Goal: Information Seeking & Learning: Learn about a topic

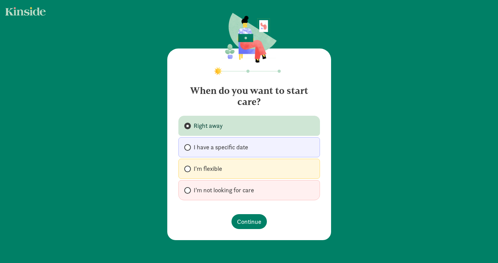
click at [246, 146] on span "I have a specific date" at bounding box center [221, 147] width 54 height 8
click at [189, 146] on input "I have a specific date" at bounding box center [186, 147] width 5 height 5
radio input "true"
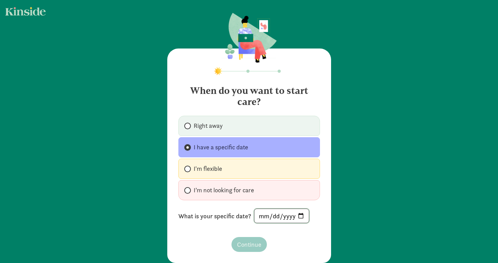
click at [262, 216] on input "date" at bounding box center [281, 216] width 54 height 14
type input "0002-09-30"
type input "0006-09-28"
click at [260, 216] on input "date" at bounding box center [281, 216] width 54 height 14
click at [299, 217] on input "0006-09-29" at bounding box center [282, 216] width 56 height 14
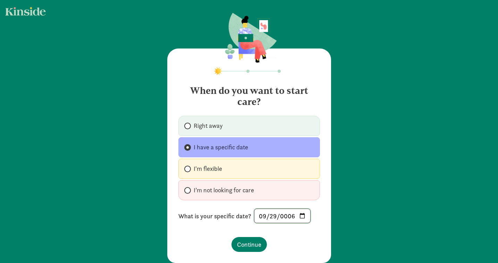
type input "[DATE]"
click at [248, 243] on span "Continue" at bounding box center [249, 244] width 24 height 9
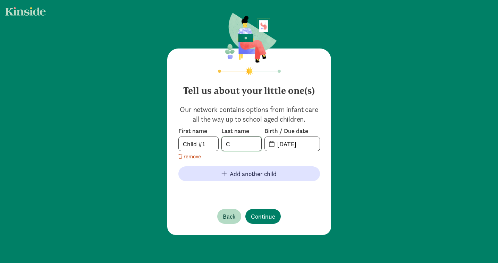
click at [235, 146] on input "C" at bounding box center [242, 144] width 40 height 14
drag, startPoint x: 213, startPoint y: 144, endPoint x: 173, endPoint y: 145, distance: 40.6
click at [173, 145] on div "Tell us about your little one(s) Our network contains options from infant care …" at bounding box center [249, 142] width 164 height 187
type input "M"
type input "Girl"
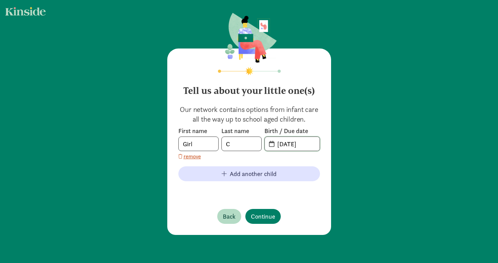
click at [285, 146] on input "08-31-2025" at bounding box center [296, 144] width 46 height 14
click at [309, 144] on input "08-31-2025" at bounding box center [296, 144] width 46 height 14
drag, startPoint x: 317, startPoint y: 144, endPoint x: 274, endPoint y: 144, distance: 43.4
click at [274, 144] on input "08-31-2025" at bounding box center [296, 144] width 46 height 14
type input "09-26-2025"
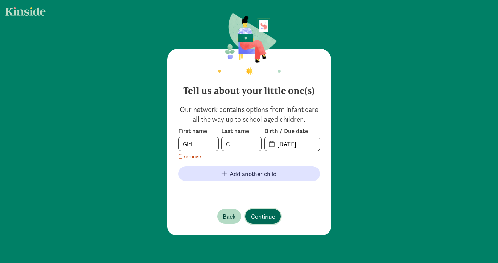
click at [264, 218] on span "Continue" at bounding box center [263, 216] width 24 height 9
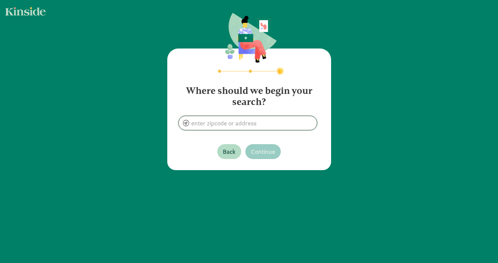
click at [238, 120] on input at bounding box center [248, 123] width 138 height 14
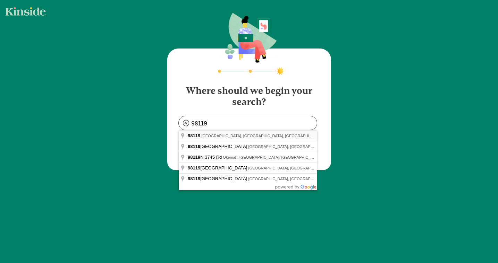
type input "Seattle, WA 98119, USA"
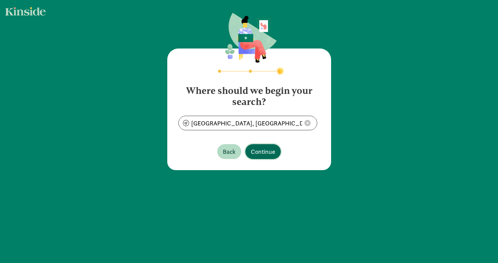
click at [262, 153] on span "Continue" at bounding box center [263, 151] width 24 height 9
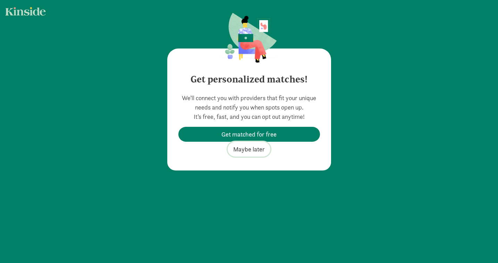
click at [258, 150] on span "Maybe later" at bounding box center [249, 149] width 32 height 9
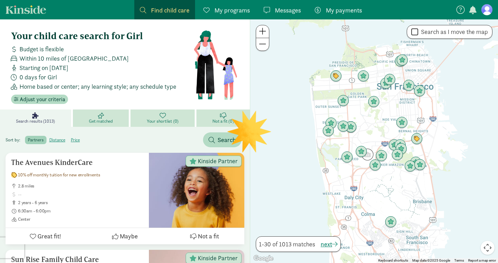
click at [185, 89] on div "Home based or center; any learning style; any schedule type" at bounding box center [100, 86] width 185 height 9
click at [265, 45] on span at bounding box center [262, 44] width 7 height 8
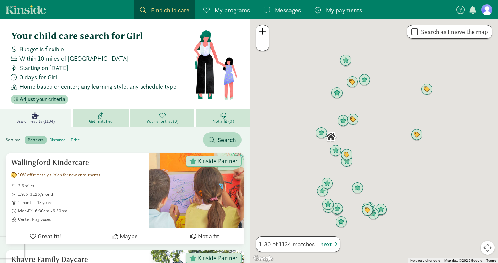
click at [265, 45] on span at bounding box center [262, 44] width 7 height 8
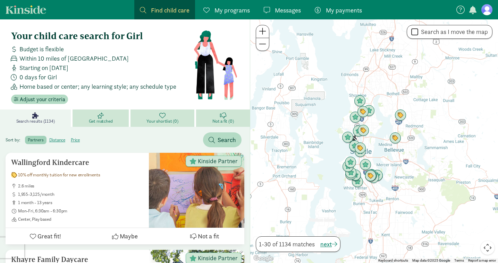
click at [330, 129] on div at bounding box center [374, 141] width 248 height 244
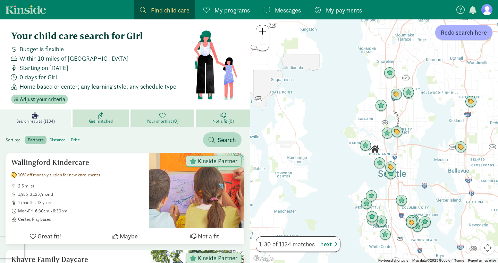
click at [341, 141] on div at bounding box center [374, 141] width 248 height 244
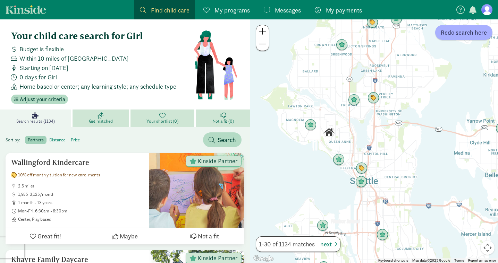
drag, startPoint x: 382, startPoint y: 178, endPoint x: 303, endPoint y: 152, distance: 83.0
click at [303, 152] on div at bounding box center [374, 141] width 248 height 244
click at [314, 156] on div at bounding box center [374, 141] width 248 height 244
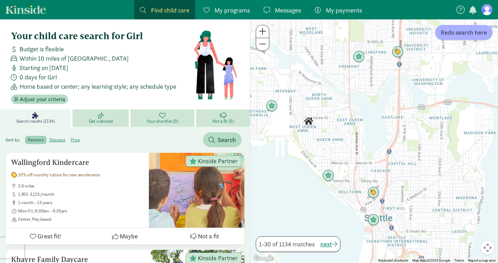
drag, startPoint x: 337, startPoint y: 150, endPoint x: 302, endPoint y: 164, distance: 38.3
click at [302, 164] on div at bounding box center [374, 141] width 248 height 244
click at [328, 176] on img "Click to see details" at bounding box center [327, 175] width 13 height 13
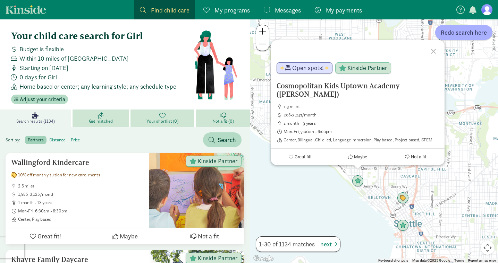
click at [328, 176] on div "Cosmopolitan Kids Uptown Academy (Queen Anne) 1.3 miles 208-3,247/month 1 month…" at bounding box center [374, 141] width 248 height 244
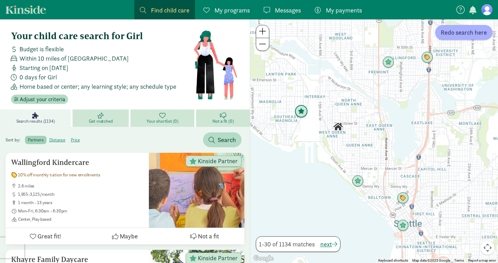
click at [301, 110] on img "Click to see details" at bounding box center [301, 111] width 13 height 13
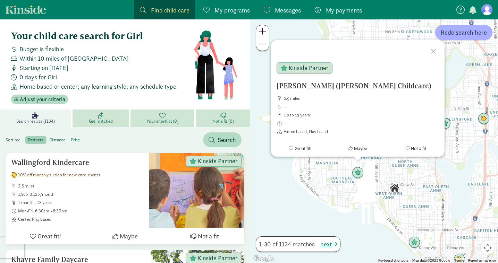
click at [455, 183] on div "Hersi Nimo M. (Nimo Childcare) 0.9 miles up to 13 years Home based, Play based …" at bounding box center [374, 141] width 248 height 244
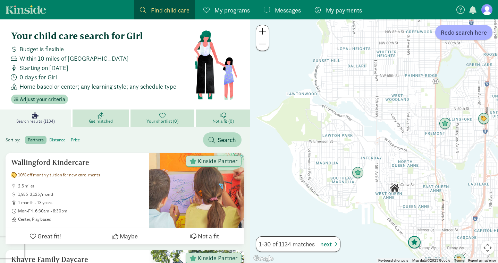
click at [415, 241] on img "Click to see details" at bounding box center [414, 242] width 13 height 13
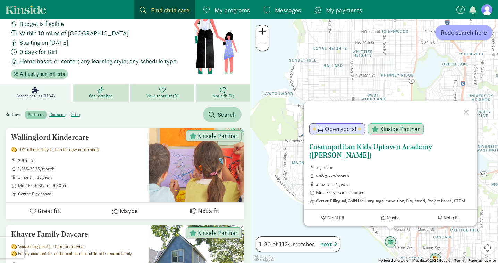
scroll to position [26, 0]
click at [327, 150] on h5 "Cosmopolitan Kids Uptown Academy ([PERSON_NAME])" at bounding box center [390, 151] width 162 height 17
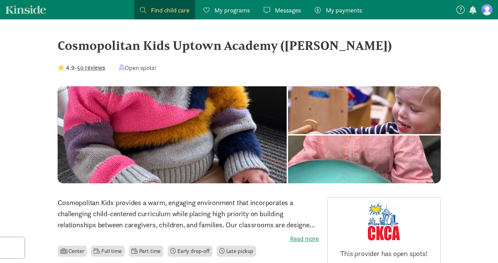
click at [234, 216] on p "Cosmopolitan Kids provides a warm, engaging environment that incorporates a cha…" at bounding box center [188, 213] width 261 height 33
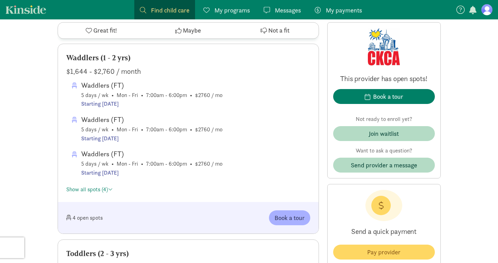
scroll to position [563, 0]
click at [109, 190] on span at bounding box center [110, 189] width 5 height 6
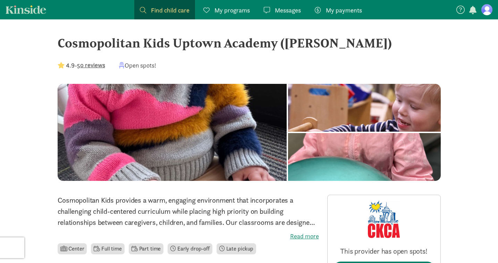
scroll to position [3, 0]
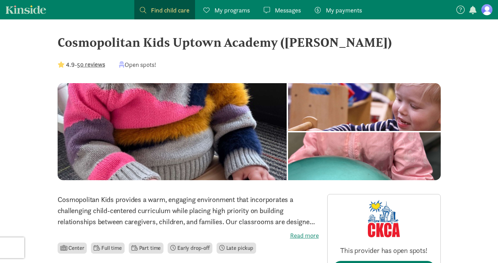
drag, startPoint x: 365, startPoint y: 46, endPoint x: 60, endPoint y: 45, distance: 304.9
click at [60, 45] on div "Cosmopolitan Kids Uptown Academy ([PERSON_NAME])" at bounding box center [249, 42] width 383 height 19
copy div "Cosmopolitan Kids Uptown Academy ([PERSON_NAME])"
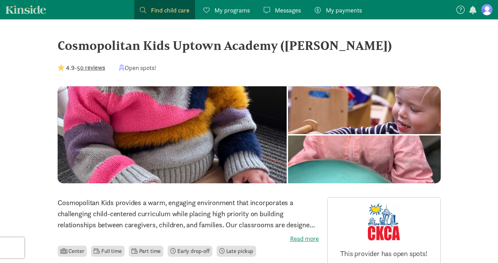
click at [230, 56] on div "Cosmopolitan Kids Uptown Academy (Queen Anne) 4.9 - 50 reviews Open spots!" at bounding box center [249, 61] width 383 height 50
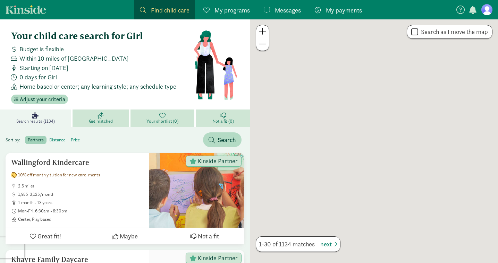
scroll to position [26, 0]
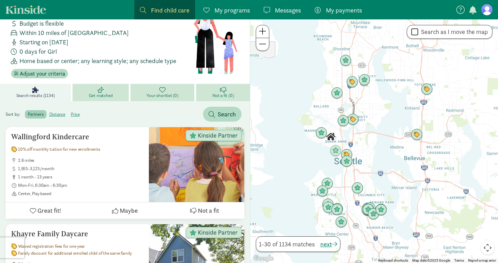
click at [319, 160] on div at bounding box center [374, 141] width 248 height 244
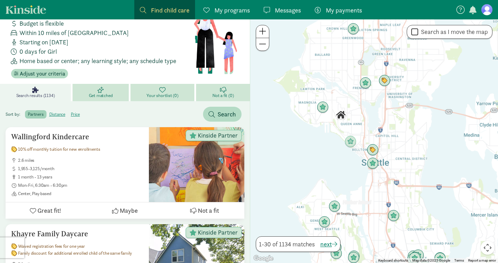
click at [330, 160] on div at bounding box center [374, 141] width 248 height 244
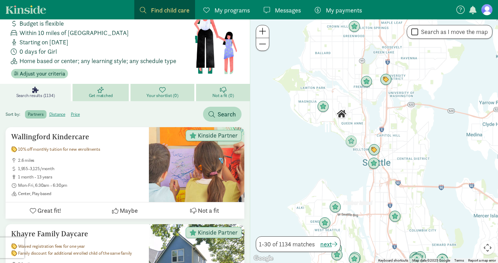
click at [330, 160] on div at bounding box center [374, 141] width 248 height 244
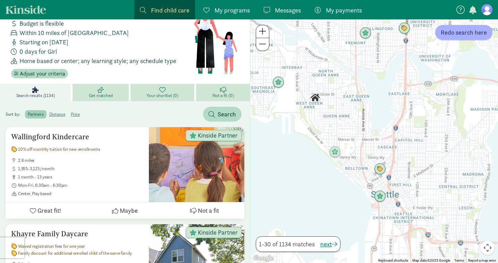
drag, startPoint x: 397, startPoint y: 100, endPoint x: 357, endPoint y: 130, distance: 49.3
click at [357, 130] on div at bounding box center [374, 141] width 248 height 244
click at [335, 152] on img "Click to see details" at bounding box center [334, 152] width 13 height 13
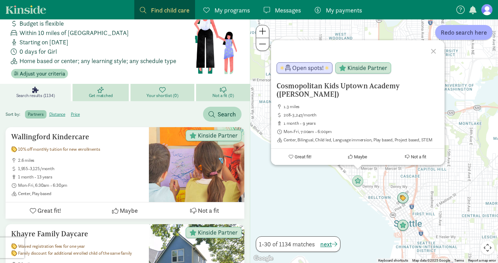
click at [313, 186] on div "Cosmopolitan Kids Uptown Academy (Queen Anne) 1.3 miles 208-3,247/month 1 month…" at bounding box center [374, 141] width 248 height 244
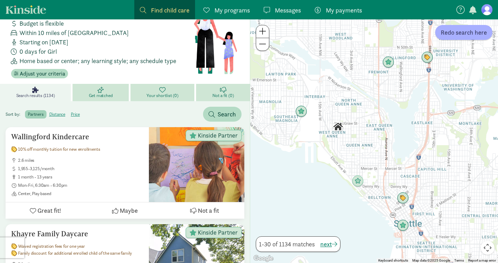
click at [338, 155] on div at bounding box center [374, 141] width 248 height 244
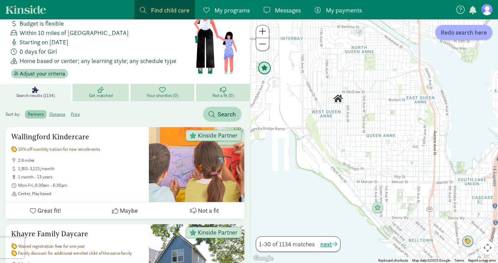
click at [267, 68] on img "Click to see details" at bounding box center [264, 68] width 13 height 13
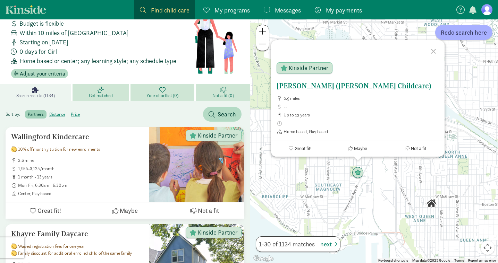
click at [323, 88] on h5 "Hersi Nimo M. (Nimo Childcare)" at bounding box center [357, 86] width 162 height 8
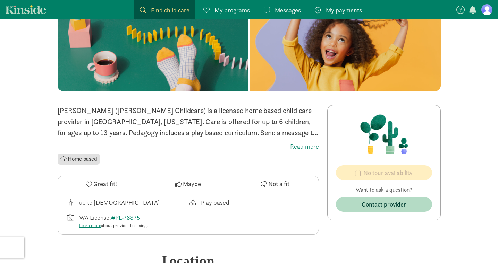
scroll to position [108, 0]
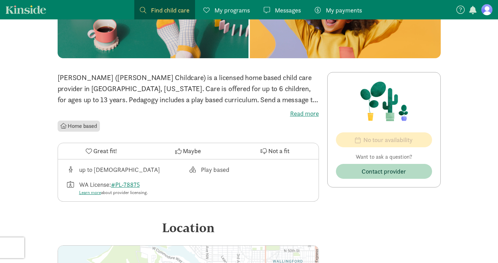
click at [296, 114] on label "Read more" at bounding box center [188, 114] width 261 height 8
click at [0, 0] on input "Read more" at bounding box center [0, 0] width 0 height 0
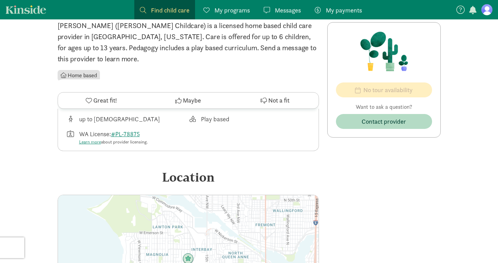
scroll to position [314, 0]
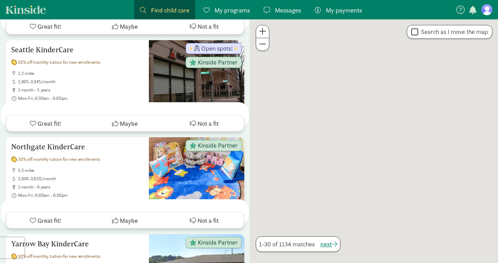
scroll to position [26, 0]
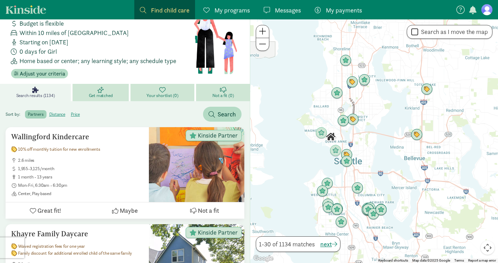
click at [361, 136] on div at bounding box center [374, 141] width 248 height 244
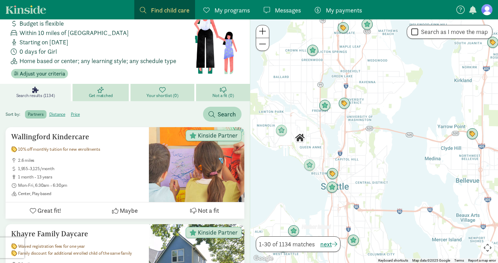
click at [326, 149] on div at bounding box center [374, 141] width 248 height 244
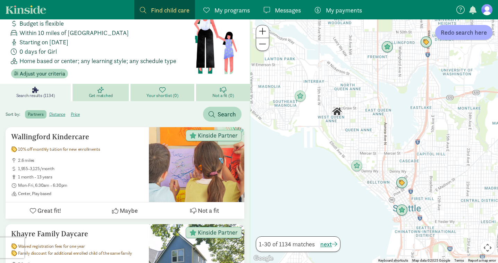
drag, startPoint x: 324, startPoint y: 155, endPoint x: 393, endPoint y: 135, distance: 72.2
click at [394, 135] on div at bounding box center [374, 141] width 248 height 244
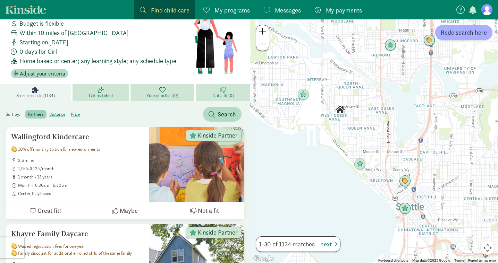
click at [408, 95] on div at bounding box center [374, 141] width 248 height 244
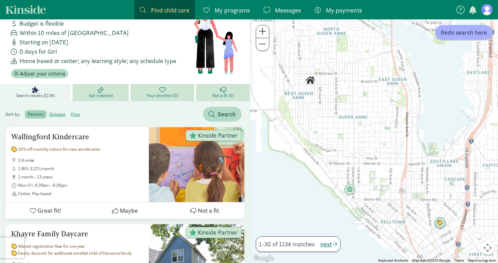
drag, startPoint x: 404, startPoint y: 123, endPoint x: 443, endPoint y: 76, distance: 61.4
click at [443, 76] on div at bounding box center [374, 141] width 248 height 244
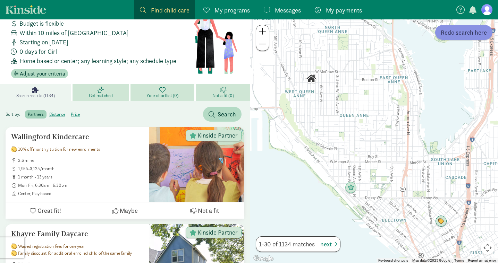
click at [460, 29] on span "Redo search here" at bounding box center [464, 32] width 46 height 9
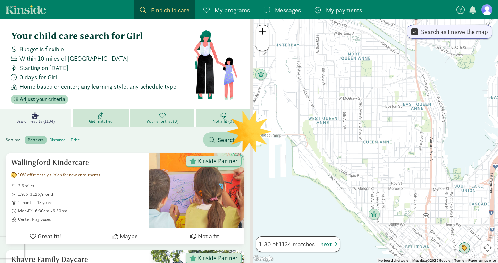
drag, startPoint x: 343, startPoint y: 97, endPoint x: 368, endPoint y: 124, distance: 36.4
click at [368, 125] on div at bounding box center [374, 141] width 248 height 244
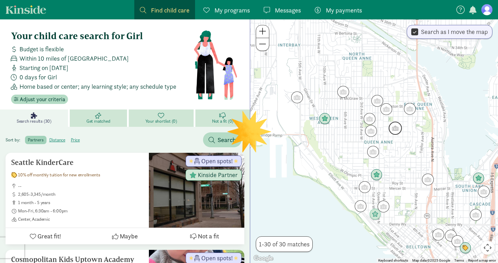
click at [395, 128] on img "Click to see details" at bounding box center [395, 128] width 13 height 13
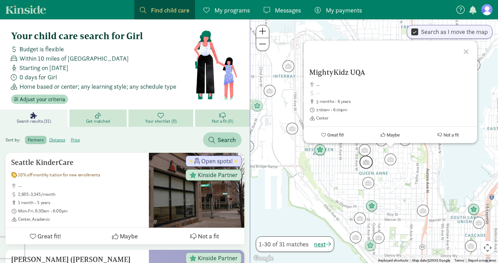
click at [369, 163] on img "Click to see details" at bounding box center [365, 162] width 13 height 13
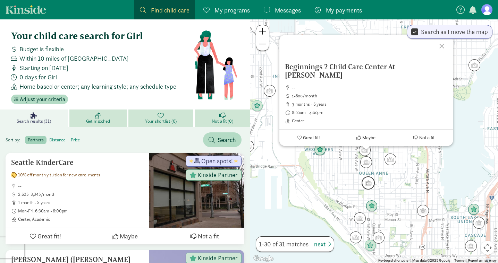
click at [366, 187] on img "Click to see details" at bounding box center [367, 183] width 13 height 13
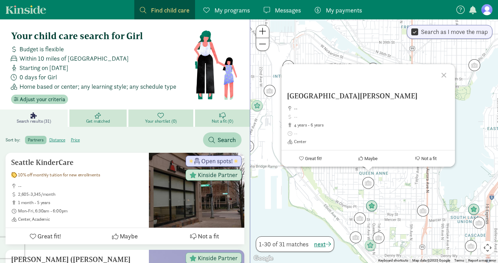
click at [392, 184] on div "To navigate, press the arrow keys. St Anne School Pre Kindergarten -- 4 years -…" at bounding box center [374, 141] width 248 height 244
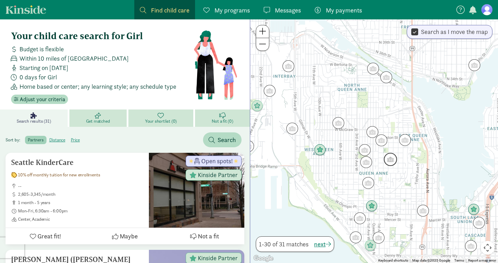
click at [392, 164] on img "Click to see details" at bounding box center [390, 159] width 13 height 13
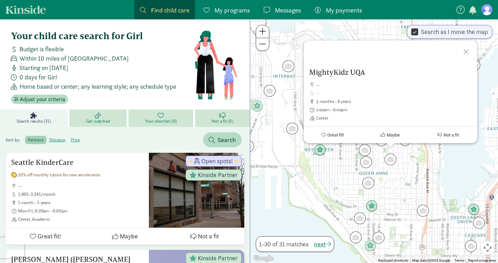
click at [330, 179] on div "MightyKidz UQA -- 3 months - 6 years 7:00am - 6:00pm Center Great fit! Maybe No…" at bounding box center [374, 141] width 248 height 244
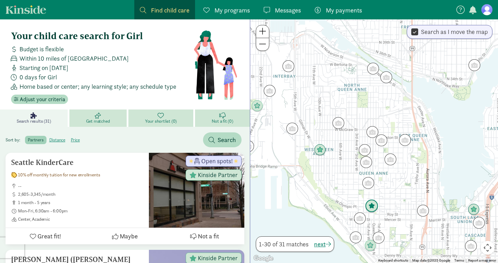
click at [370, 206] on img "Click to see details" at bounding box center [371, 206] width 13 height 13
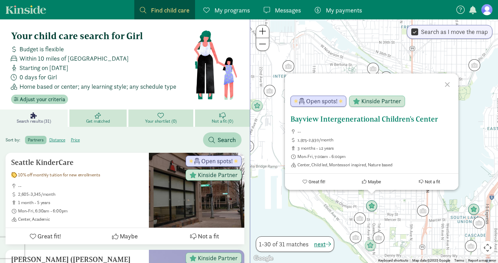
click at [350, 118] on h5 "Bayview Intergenerational Children's Center" at bounding box center [371, 119] width 162 height 8
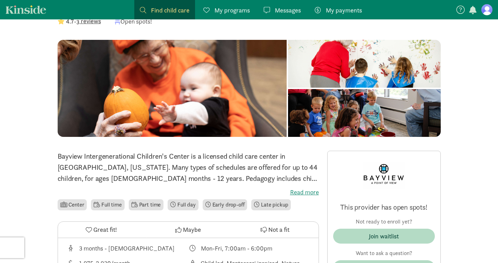
scroll to position [94, 0]
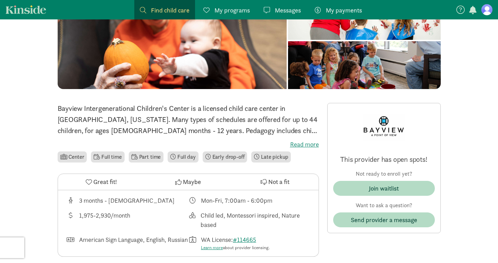
click at [287, 136] on p "Bayview Intergenerational Children's Center is a licensed child care center in …" at bounding box center [188, 119] width 261 height 33
click at [301, 143] on label "Read more" at bounding box center [188, 144] width 261 height 8
click at [0, 0] on input "Read more" at bounding box center [0, 0] width 0 height 0
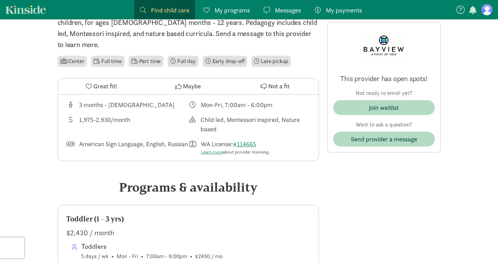
scroll to position [203, 0]
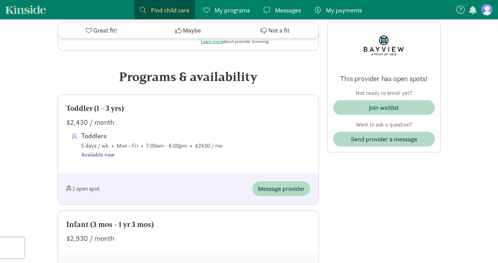
scroll to position [315, 0]
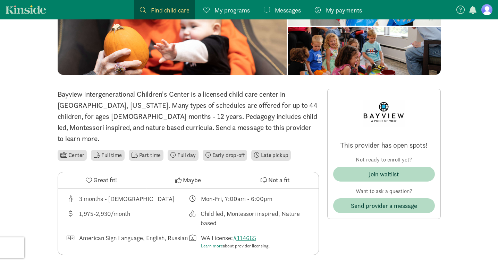
scroll to position [0, 0]
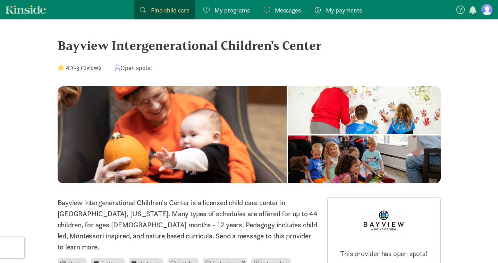
drag, startPoint x: 325, startPoint y: 47, endPoint x: 43, endPoint y: 39, distance: 281.8
copy div "Bayview Intergenerational Children's Center"
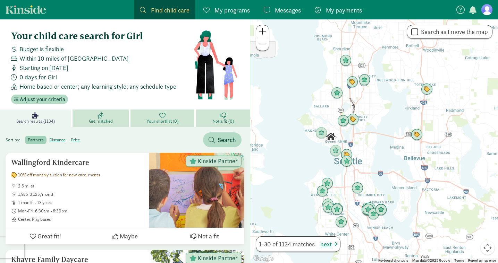
click at [356, 133] on div at bounding box center [374, 141] width 248 height 244
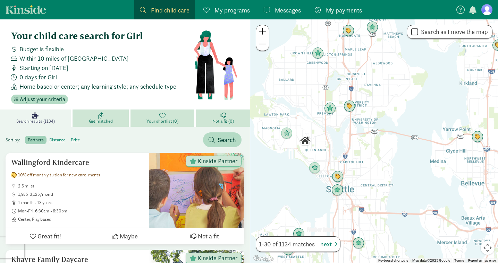
click at [298, 170] on div at bounding box center [374, 141] width 248 height 244
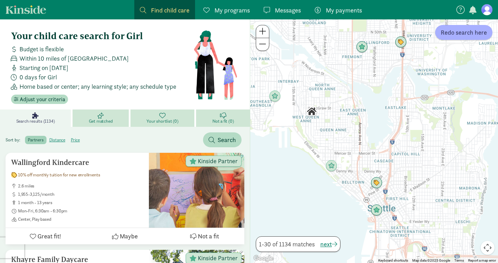
click at [298, 160] on div at bounding box center [374, 141] width 248 height 244
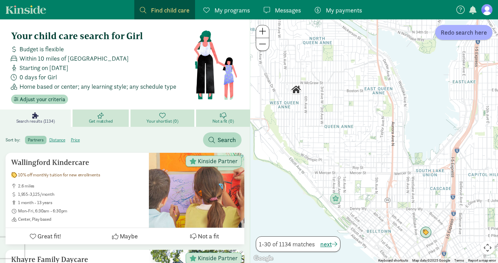
drag, startPoint x: 411, startPoint y: 89, endPoint x: 382, endPoint y: 115, distance: 39.1
click at [382, 115] on div at bounding box center [374, 141] width 248 height 244
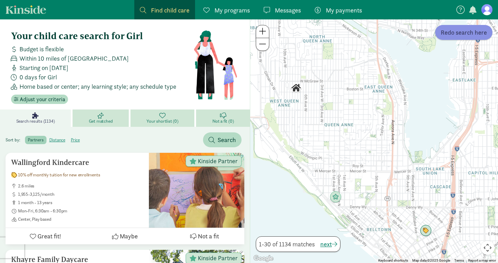
click at [444, 33] on span "Redo search here" at bounding box center [464, 32] width 46 height 9
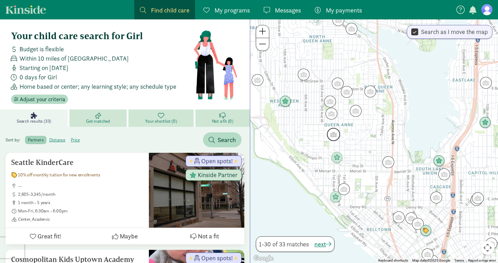
click at [335, 133] on img "Click to see details" at bounding box center [333, 134] width 13 height 13
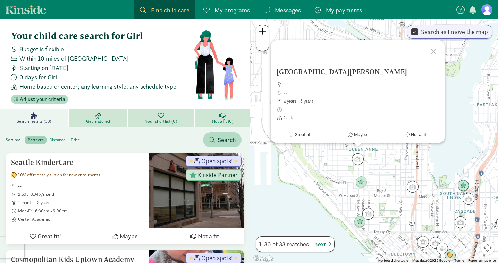
click at [313, 151] on div "[GEOGRAPHIC_DATA][PERSON_NAME] Pre Kindergarten -- 4 years - 6 years Center Gre…" at bounding box center [374, 141] width 248 height 244
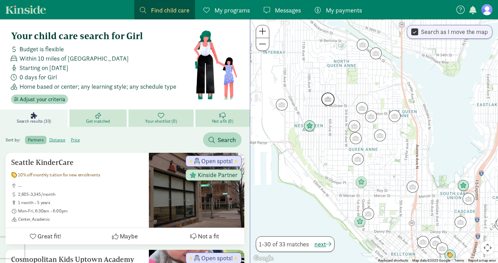
click at [327, 100] on img "Click to see details" at bounding box center [327, 99] width 13 height 13
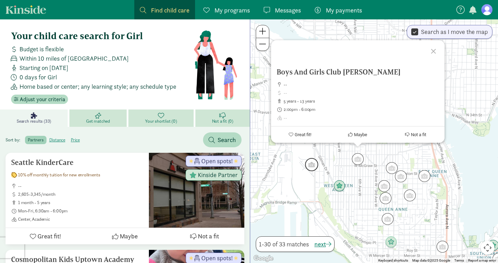
click at [314, 162] on img "Click to see details" at bounding box center [311, 164] width 13 height 13
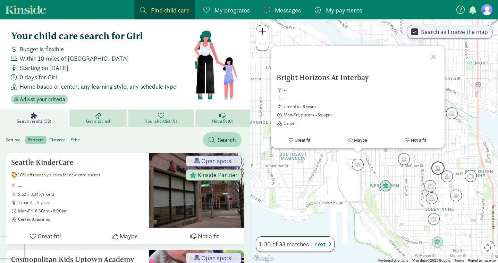
click at [435, 169] on img "Click to see details" at bounding box center [437, 168] width 13 height 13
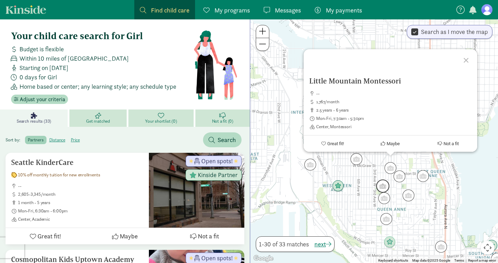
click at [384, 186] on img "Click to see details" at bounding box center [382, 186] width 13 height 13
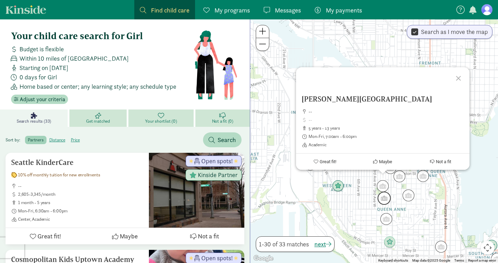
click at [386, 196] on img "Click to see details" at bounding box center [383, 198] width 13 height 13
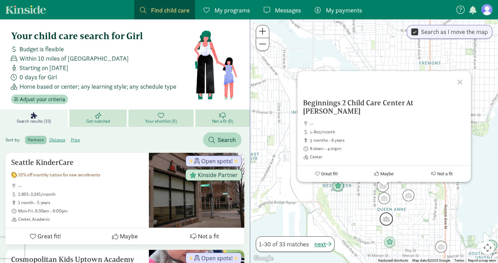
click at [386, 216] on img "Click to see details" at bounding box center [386, 219] width 13 height 13
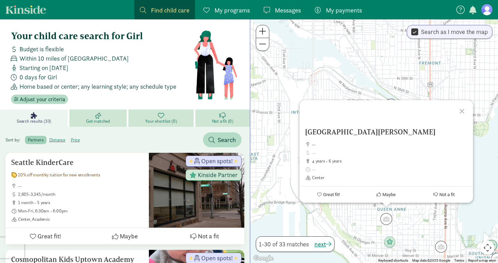
click at [415, 212] on div "To navigate, press the arrow keys. [GEOGRAPHIC_DATA][PERSON_NAME] Pre Kindergar…" at bounding box center [374, 141] width 248 height 244
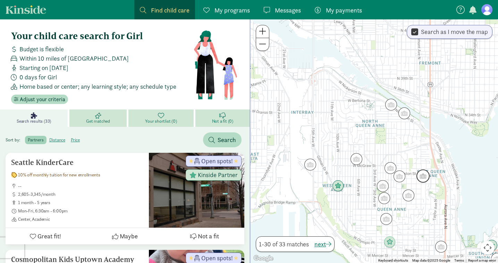
click at [426, 170] on img "Click to see details" at bounding box center [422, 176] width 13 height 13
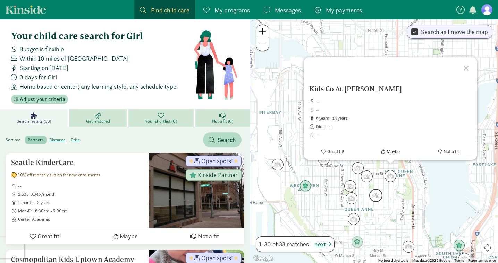
click at [376, 195] on img "Click to see details" at bounding box center [375, 195] width 13 height 13
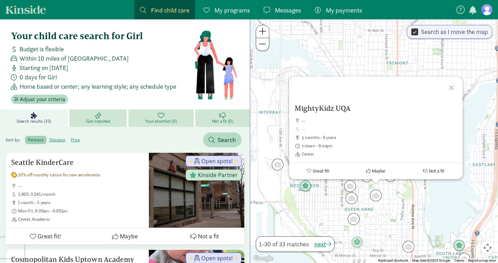
click at [386, 214] on div "To navigate, press the arrow keys. MightyKidz UQA -- 3 months - 6 years 7:00am …" at bounding box center [374, 141] width 248 height 244
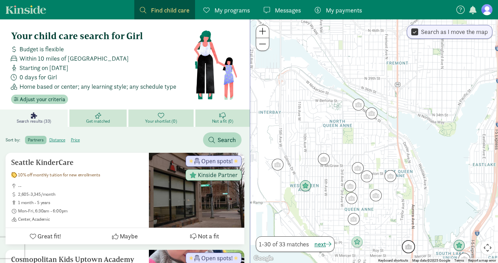
click at [409, 246] on img "Click to see details" at bounding box center [408, 246] width 13 height 13
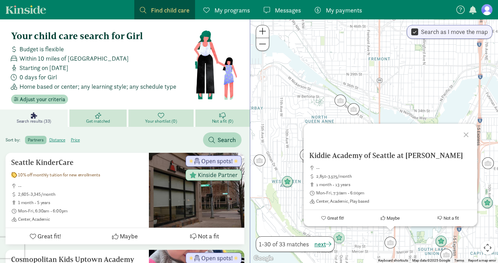
click at [368, 239] on div "Kiddie Academy of Seattle at [PERSON_NAME] -- 2,850-3,575/month 1 month - 13 ye…" at bounding box center [374, 141] width 248 height 244
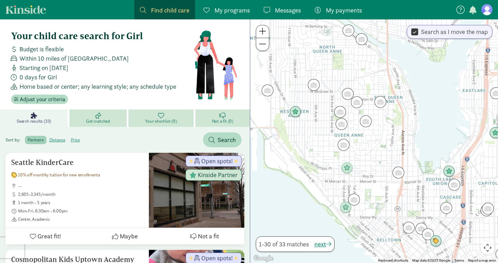
drag, startPoint x: 368, startPoint y: 239, endPoint x: 376, endPoint y: 166, distance: 72.9
click at [376, 166] on div at bounding box center [374, 141] width 248 height 244
click at [351, 200] on img "Click to see details" at bounding box center [353, 199] width 13 height 13
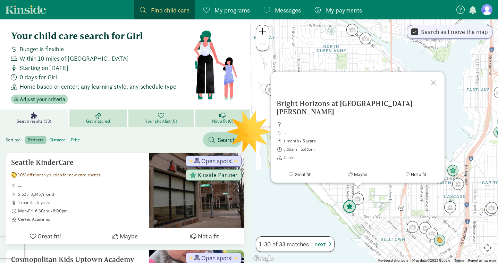
click at [345, 209] on img "Click to see details" at bounding box center [349, 207] width 13 height 13
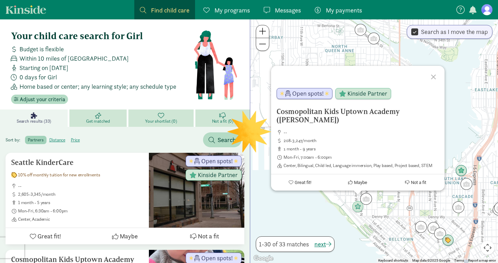
click at [392, 205] on div "To navigate, press the arrow keys. Cosmopolitan Kids [GEOGRAPHIC_DATA] ([PERSON…" at bounding box center [374, 141] width 248 height 244
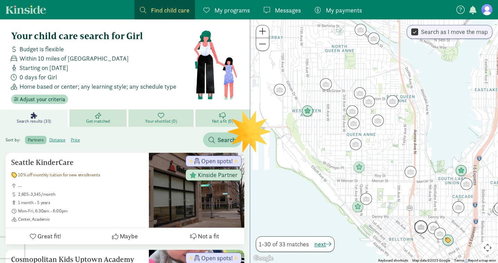
click at [421, 224] on img "Click to see details" at bounding box center [420, 227] width 13 height 13
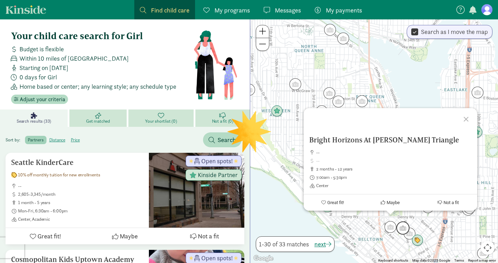
click at [401, 228] on img "Click to see details" at bounding box center [402, 228] width 13 height 13
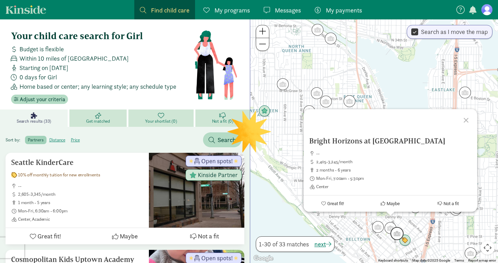
click at [398, 233] on img "Click to see details" at bounding box center [396, 233] width 13 height 13
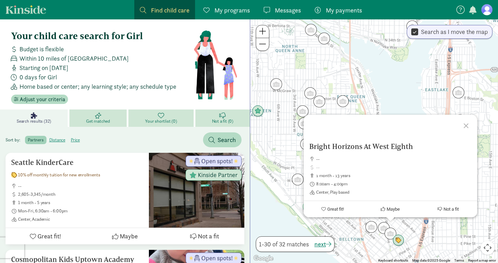
click at [353, 230] on div "To navigate, press the arrow keys. Bright Horizons At West Eighth -- 1 month - …" at bounding box center [374, 141] width 248 height 244
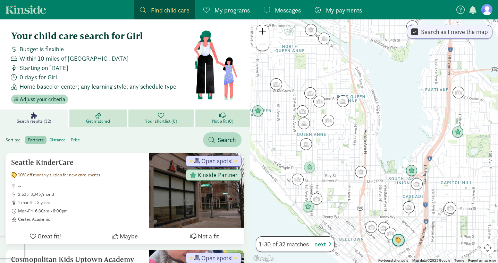
click at [402, 240] on img "Click to see details" at bounding box center [398, 240] width 13 height 13
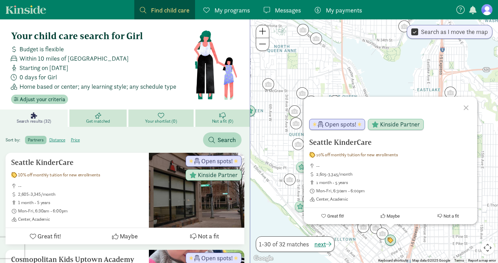
click at [349, 232] on div "Seattle KinderCare 10% off monthly tuition for new enrollments -- 2,605-3,345/m…" at bounding box center [374, 141] width 248 height 244
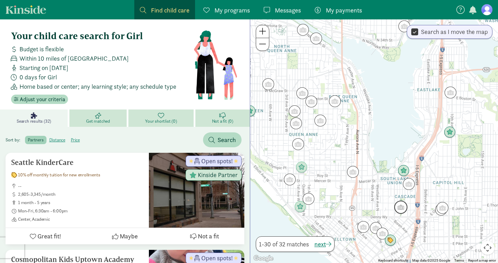
click at [402, 204] on img "Click to see details" at bounding box center [400, 207] width 13 height 13
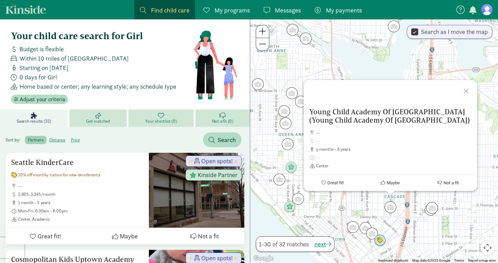
click at [346, 58] on div "Young Child Academy Of [GEOGRAPHIC_DATA] (Young Child Academy Of [GEOGRAPHIC_DA…" at bounding box center [374, 141] width 248 height 244
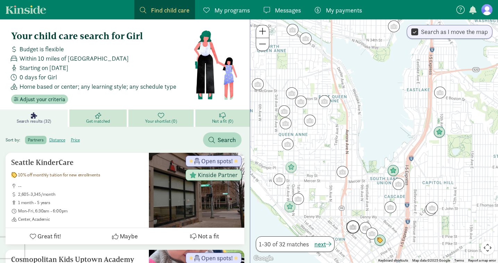
click at [353, 226] on img "Click to see details" at bounding box center [352, 227] width 13 height 13
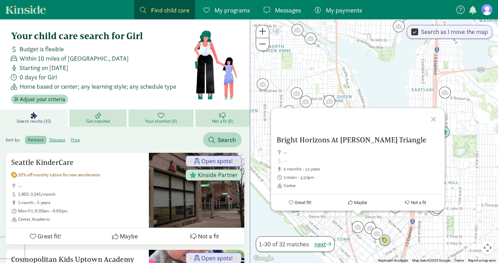
click at [382, 82] on div "Bright Horizons At [PERSON_NAME] Triangle -- 2 months - 12 years 7:00am - 5:30p…" at bounding box center [374, 141] width 248 height 244
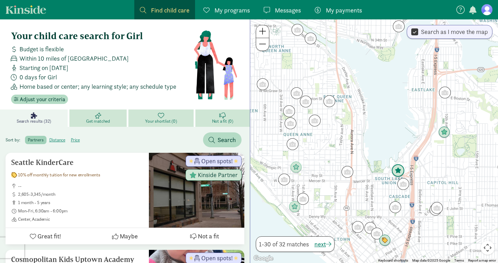
click at [398, 173] on img "Click to see details" at bounding box center [397, 170] width 13 height 13
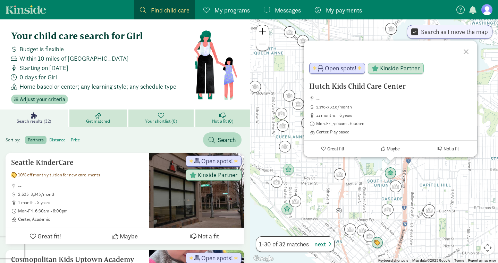
click at [317, 171] on div "Hutch Kids Child Care Center -- 1,170-3,310/month 11 months - 6 years Mon-Fri, …" at bounding box center [374, 141] width 248 height 244
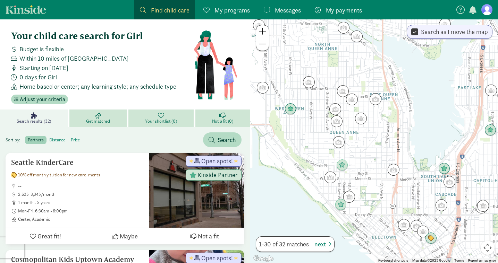
drag, startPoint x: 317, startPoint y: 171, endPoint x: 362, endPoint y: 166, distance: 45.4
click at [362, 166] on div at bounding box center [374, 141] width 248 height 244
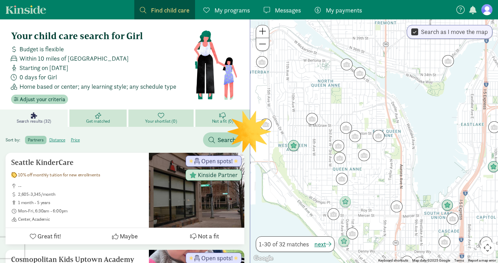
drag, startPoint x: 362, startPoint y: 166, endPoint x: 380, endPoint y: 206, distance: 43.5
click at [380, 205] on div at bounding box center [374, 141] width 248 height 244
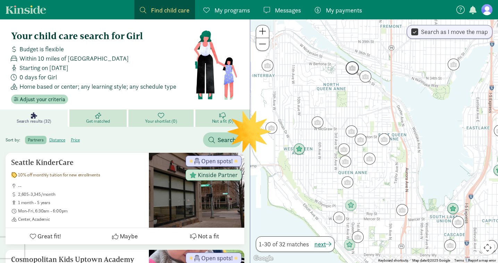
click at [354, 70] on img "Click to see details" at bounding box center [352, 67] width 13 height 13
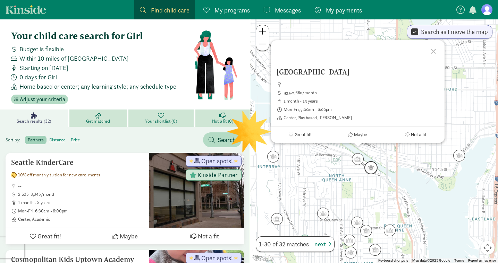
click at [373, 169] on img "Click to see details" at bounding box center [370, 167] width 13 height 13
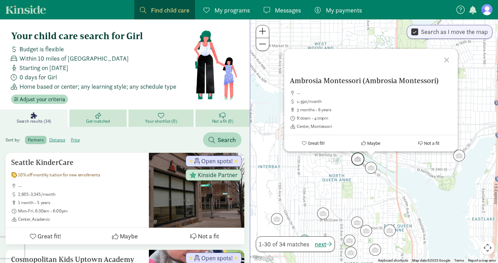
click at [357, 161] on img "Click to see details" at bounding box center [357, 159] width 13 height 13
